Goal: Transaction & Acquisition: Purchase product/service

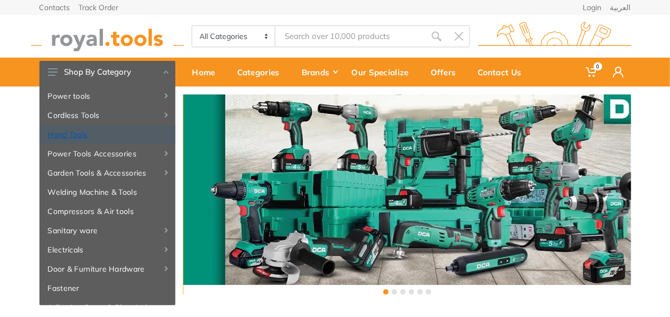
click at [69, 135] on link "Hand Tools" at bounding box center [107, 134] width 136 height 19
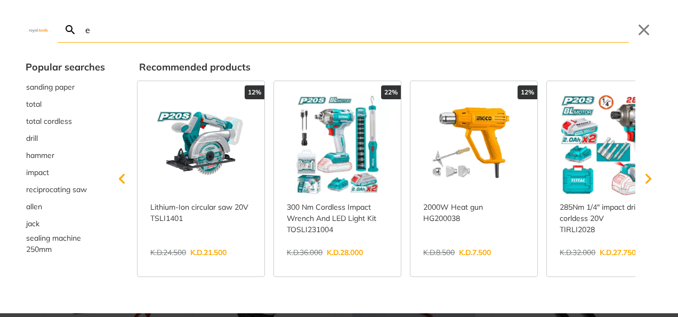
type input "ea"
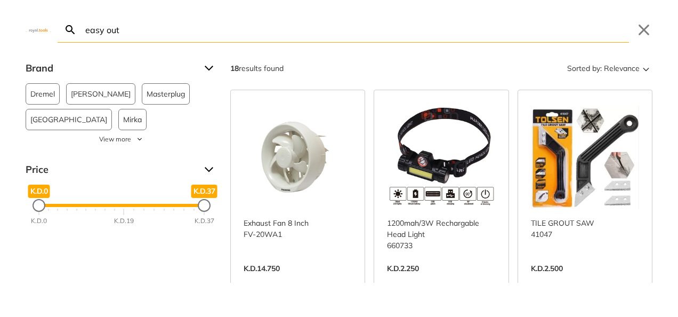
click at [122, 31] on input "easy out" at bounding box center [356, 29] width 546 height 25
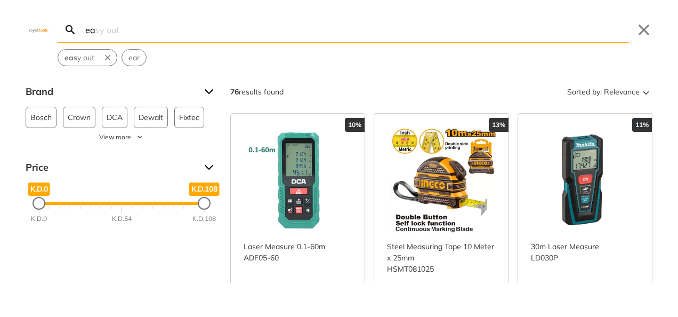
type input "e"
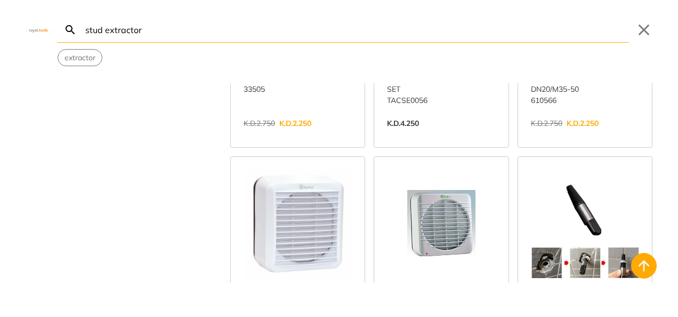
scroll to position [53, 0]
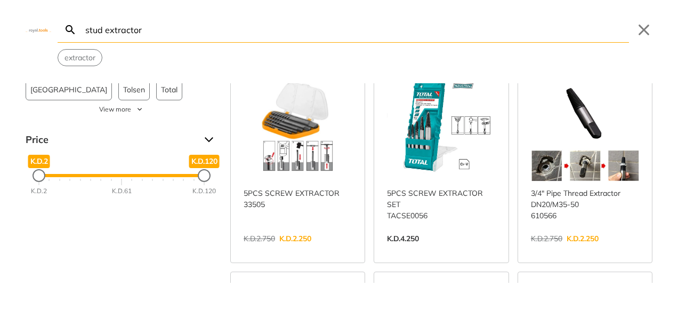
type input "stud extractor"
click at [434, 250] on link "View more →" at bounding box center [441, 250] width 108 height 0
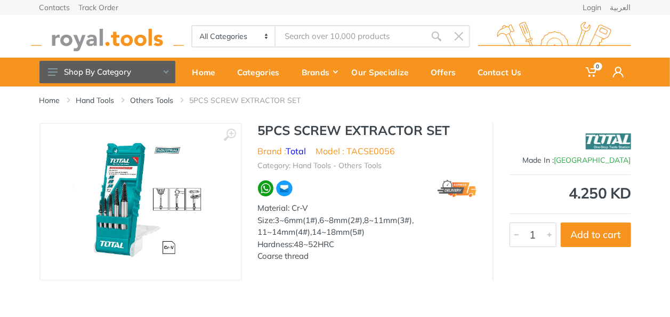
click at [121, 210] on img at bounding box center [140, 201] width 134 height 134
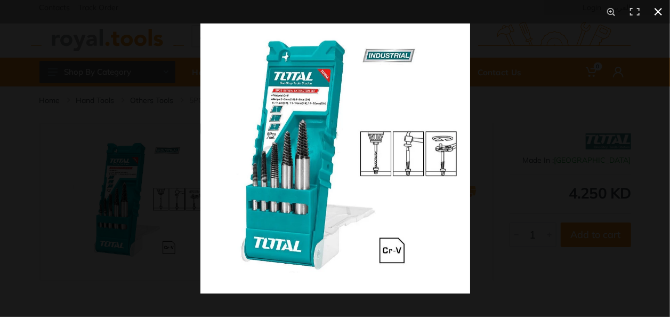
click at [661, 11] on button at bounding box center [658, 11] width 23 height 23
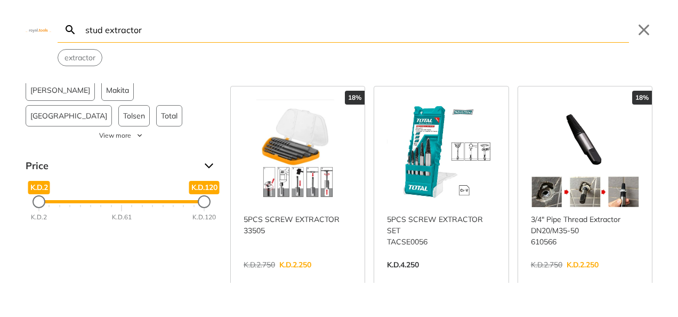
scroll to position [32, 0]
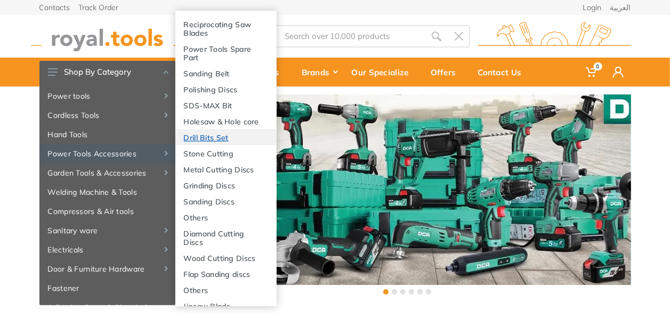
click at [203, 145] on link "Drill Bits Set" at bounding box center [225, 137] width 101 height 16
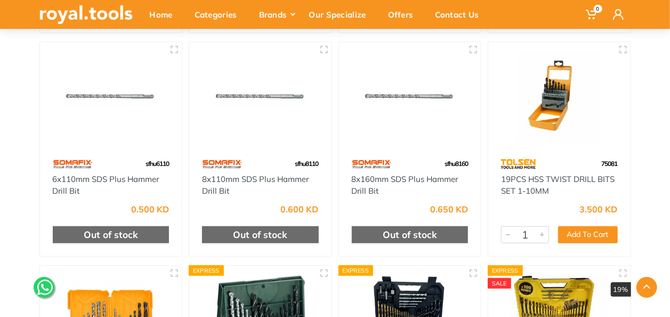
scroll to position [320, 0]
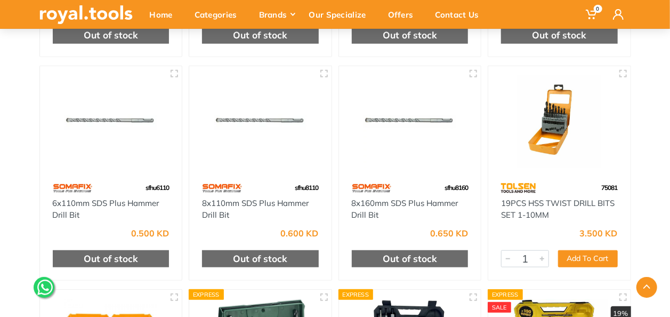
click at [550, 131] on img at bounding box center [559, 122] width 123 height 92
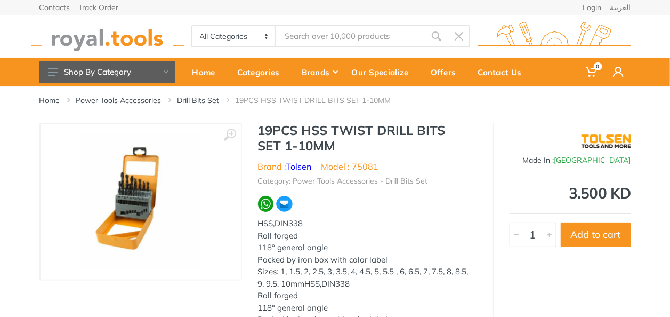
click at [138, 197] on img at bounding box center [140, 201] width 122 height 134
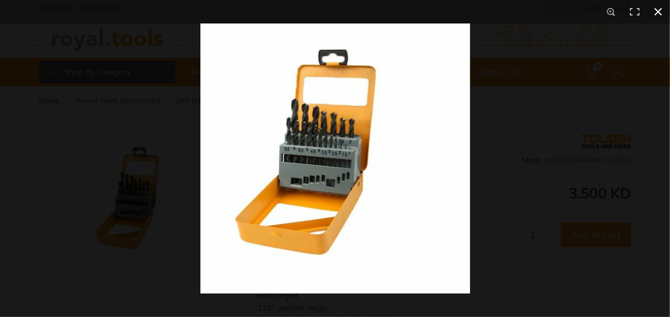
click at [557, 133] on div at bounding box center [536, 181] width 670 height 317
